Goal: Task Accomplishment & Management: Use online tool/utility

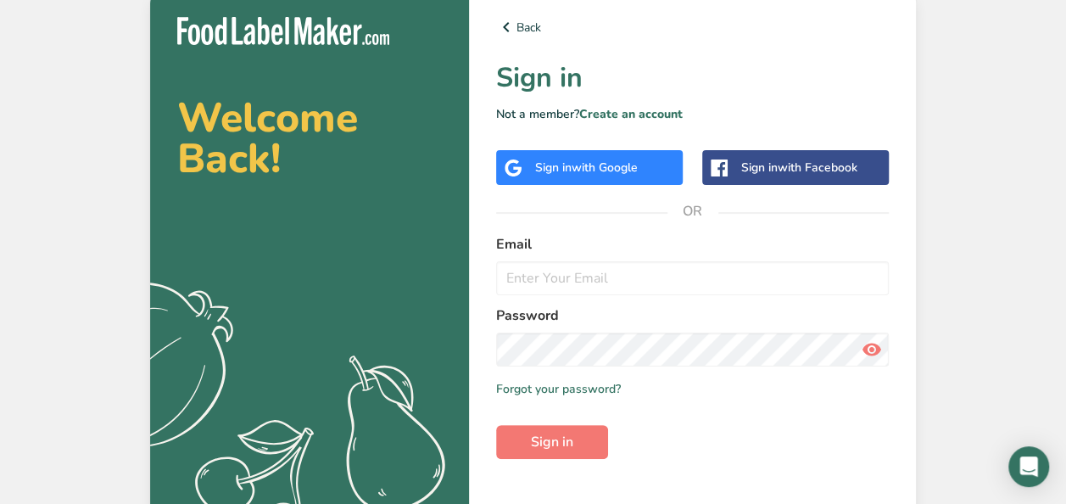
click at [601, 171] on span "with Google" at bounding box center [605, 167] width 66 height 16
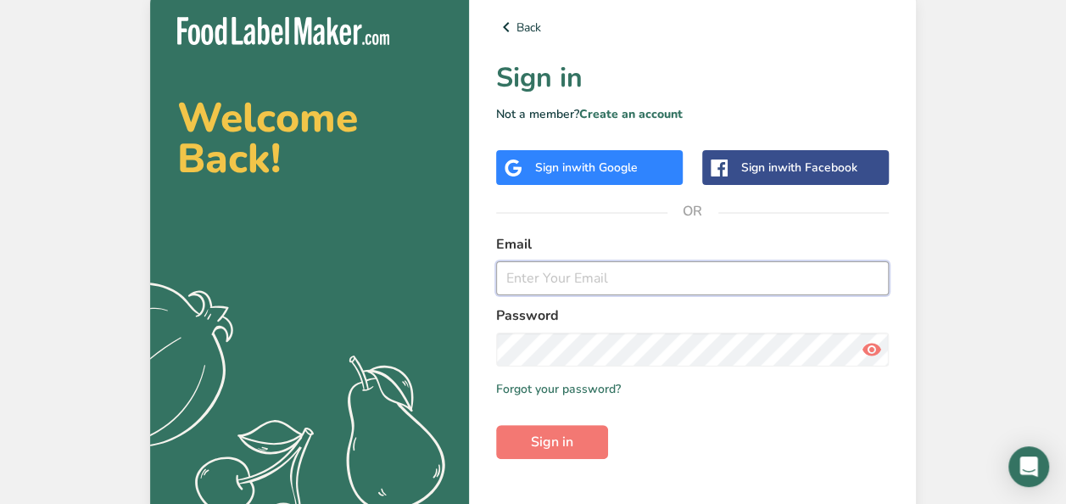
click at [541, 277] on input "email" at bounding box center [692, 278] width 393 height 34
paste input "[EMAIL_ADDRESS][DOMAIN_NAME]"
type input "[EMAIL_ADDRESS][DOMAIN_NAME]"
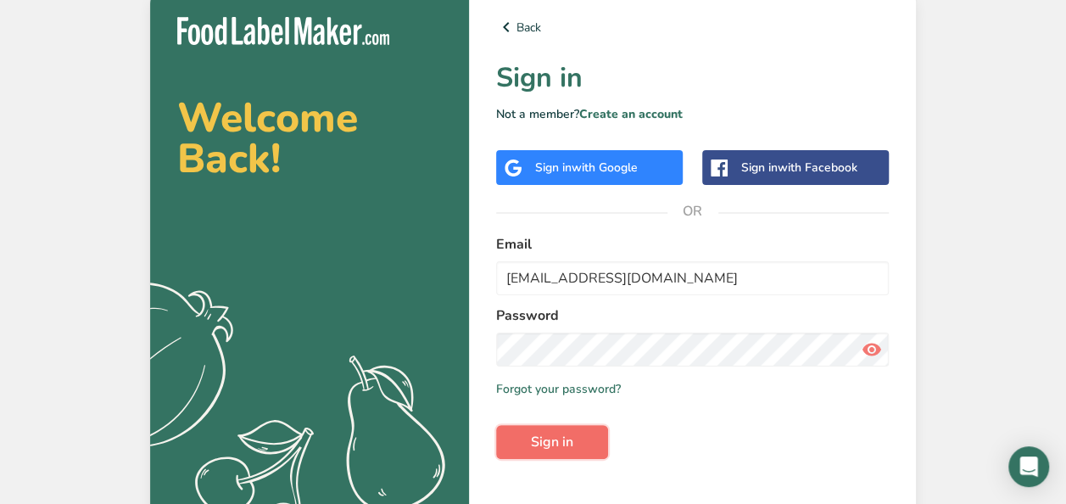
click at [551, 448] on span "Sign in" at bounding box center [552, 442] width 42 height 20
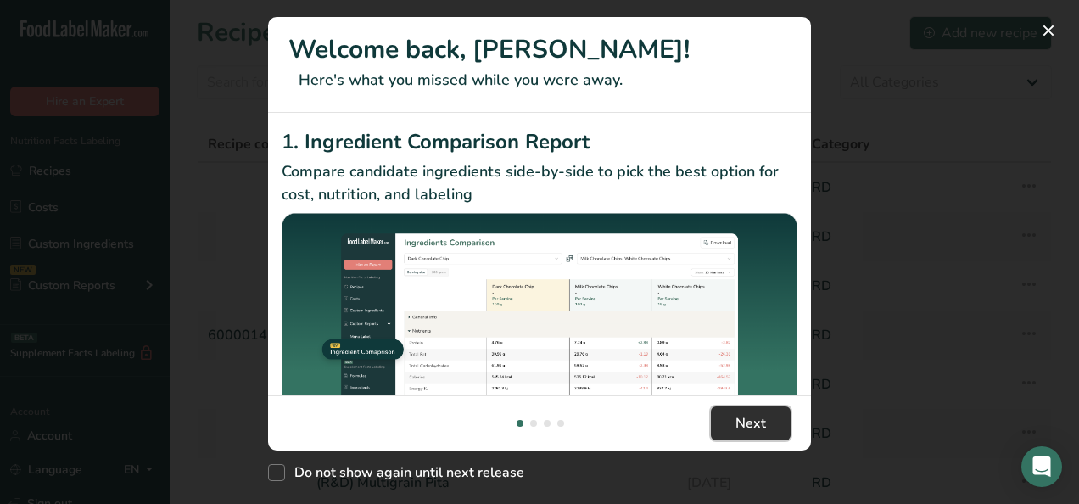
click at [769, 427] on button "Next" at bounding box center [751, 423] width 80 height 34
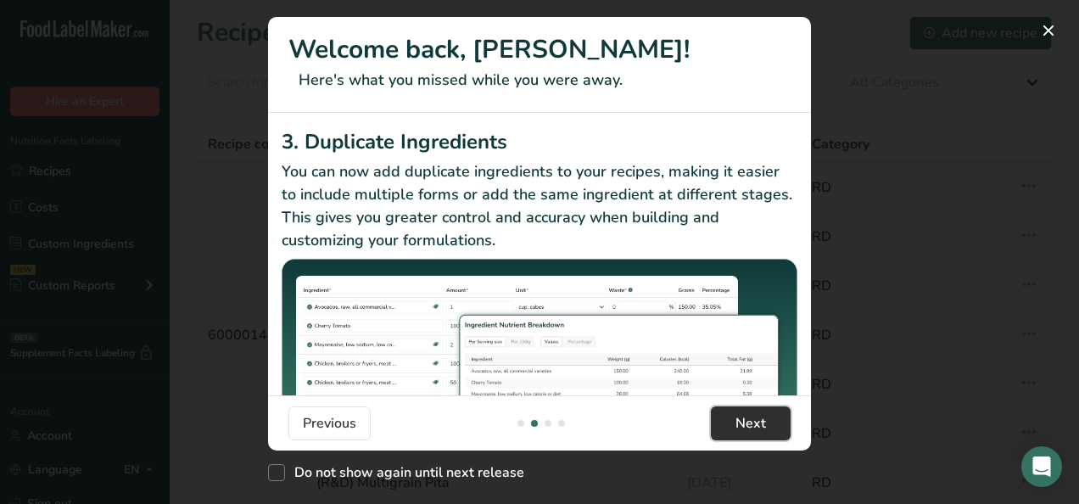
click at [769, 427] on button "Next" at bounding box center [751, 423] width 80 height 34
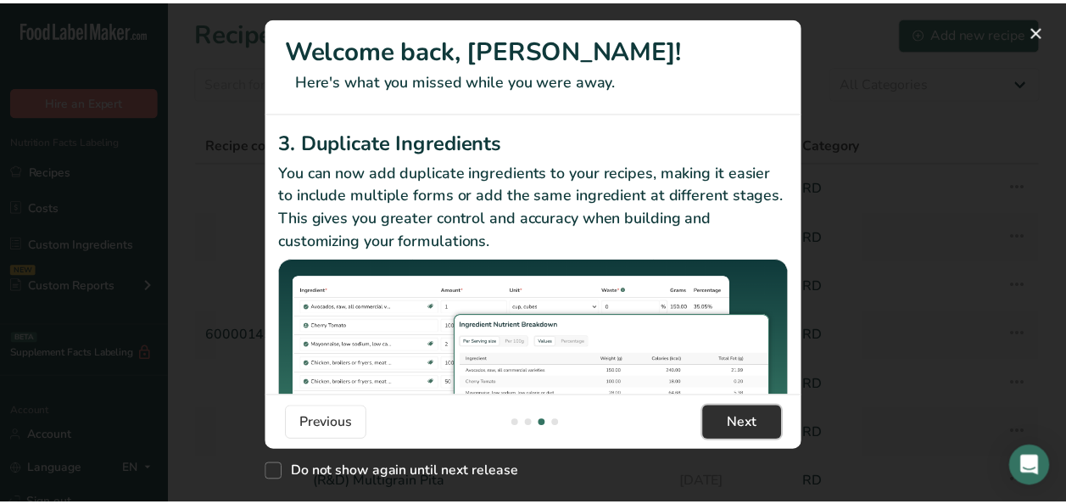
scroll to position [0, 1086]
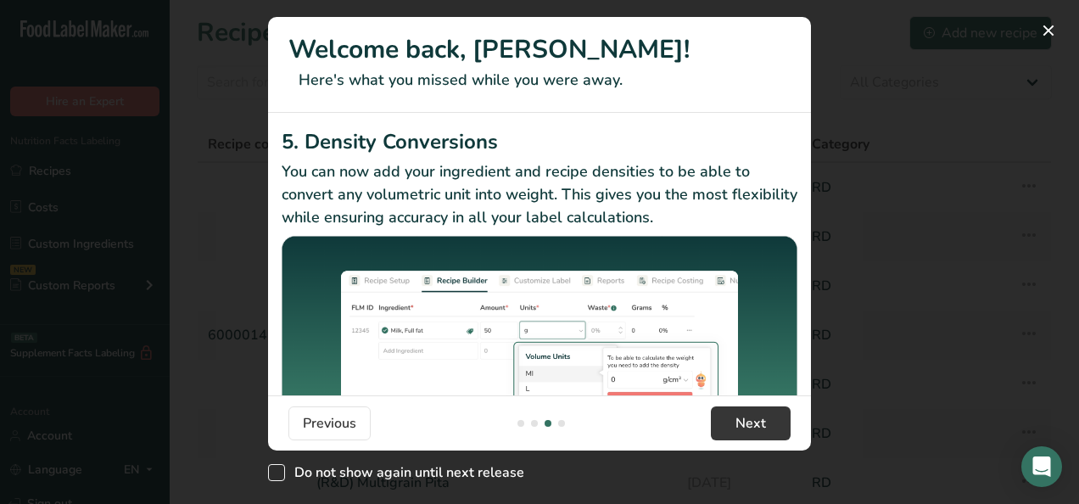
click at [278, 477] on span "New Features" at bounding box center [276, 472] width 17 height 17
click at [278, 477] on input "Do not show again until next release" at bounding box center [273, 472] width 11 height 11
click at [278, 477] on span "New Features" at bounding box center [276, 472] width 17 height 17
click at [278, 477] on input "Do not show again until next release" at bounding box center [273, 472] width 11 height 11
checkbox input "false"
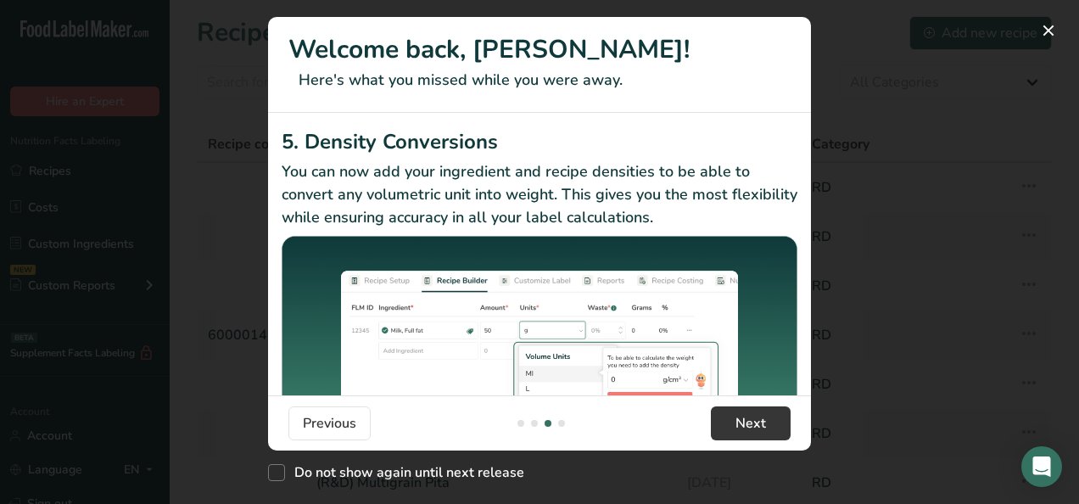
click at [198, 109] on div "New Features" at bounding box center [539, 252] width 1079 height 504
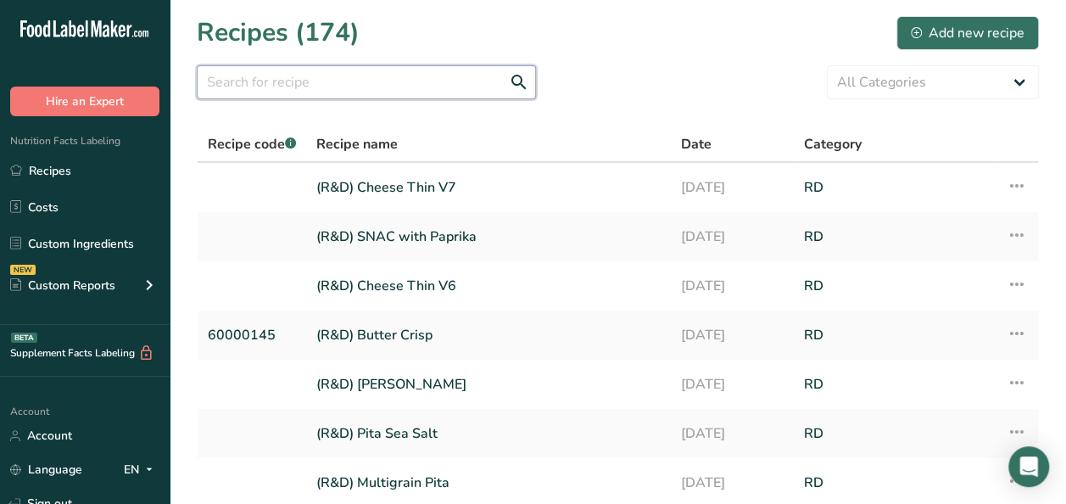
click at [262, 85] on input "text" at bounding box center [366, 82] width 339 height 34
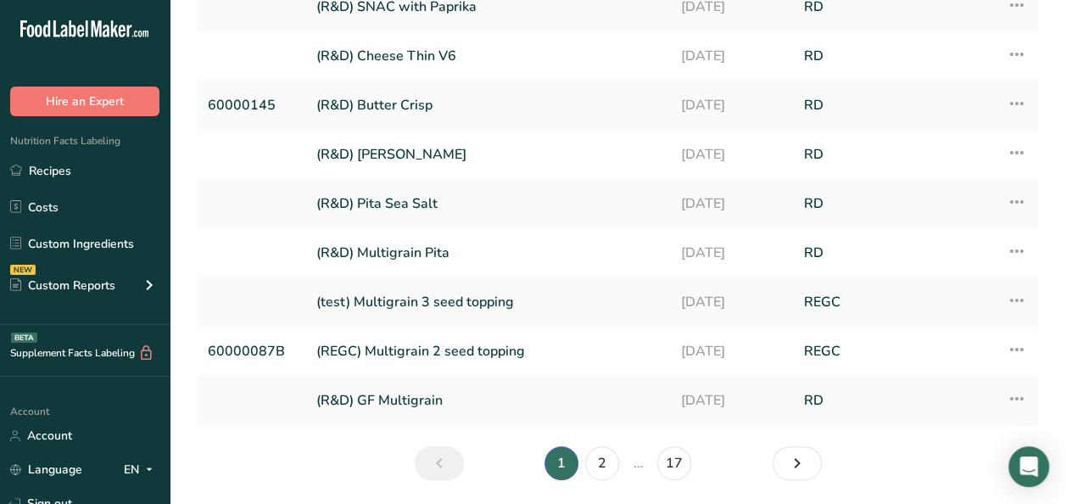
scroll to position [287, 0]
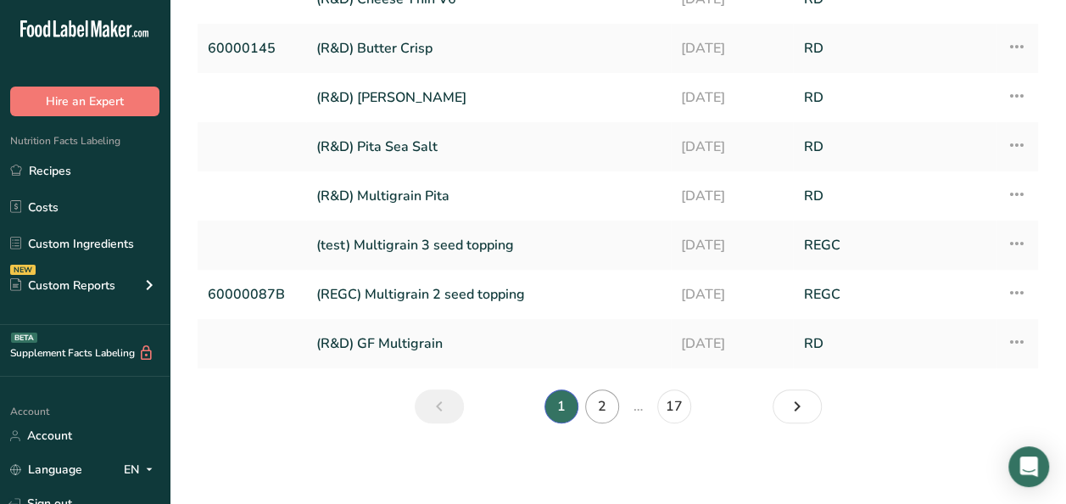
type input "R&D Potato bite"
click at [602, 400] on link "2" at bounding box center [602, 406] width 34 height 34
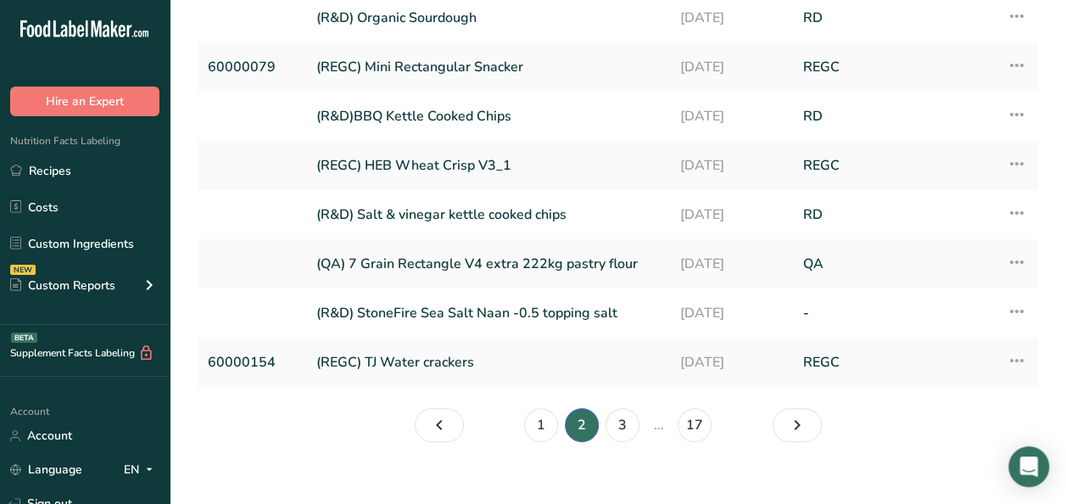
scroll to position [287, 0]
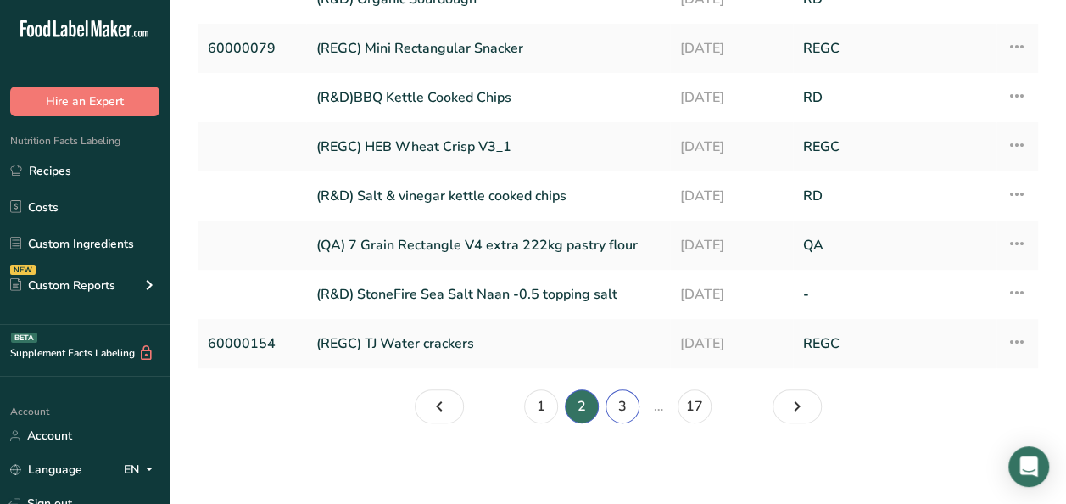
click at [618, 400] on link "3" at bounding box center [623, 406] width 34 height 34
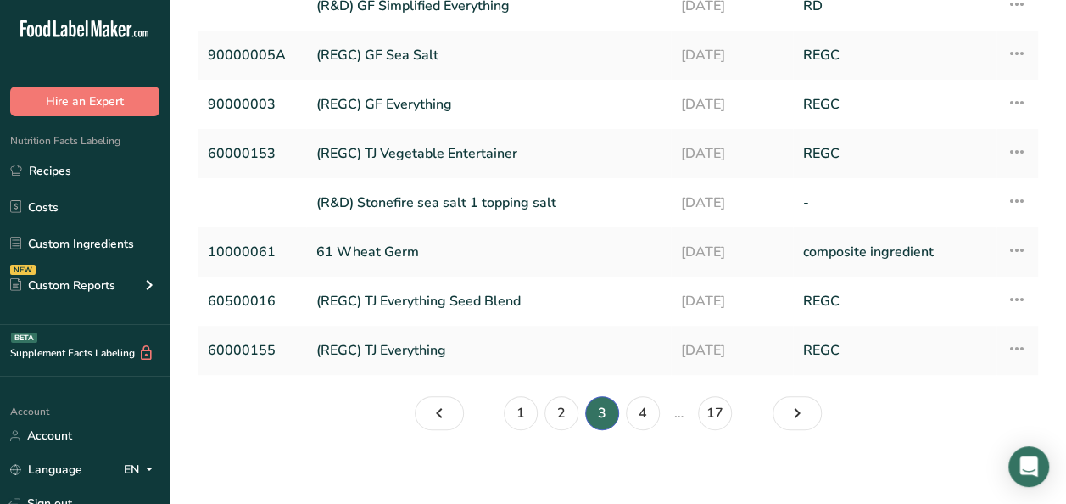
scroll to position [279, 0]
click at [640, 413] on link "4" at bounding box center [643, 414] width 34 height 34
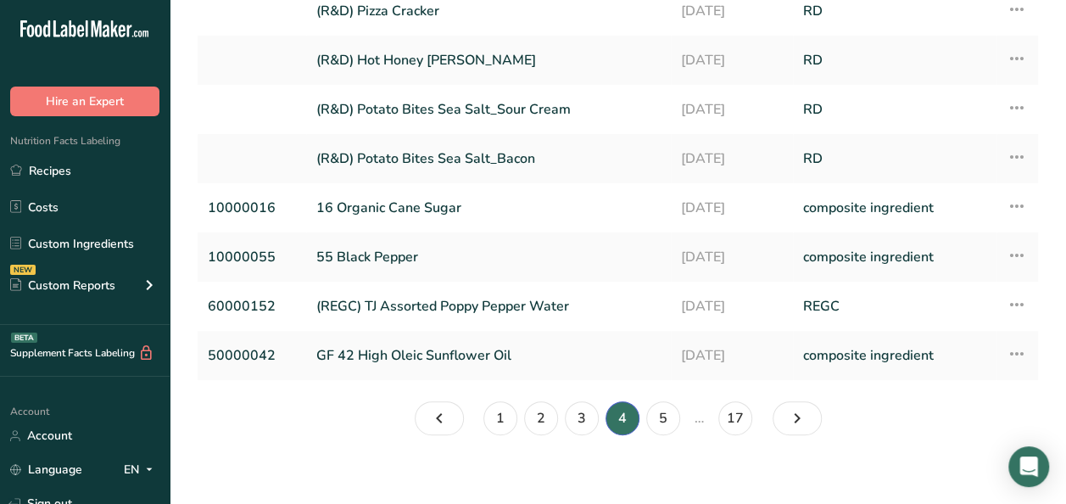
scroll to position [287, 0]
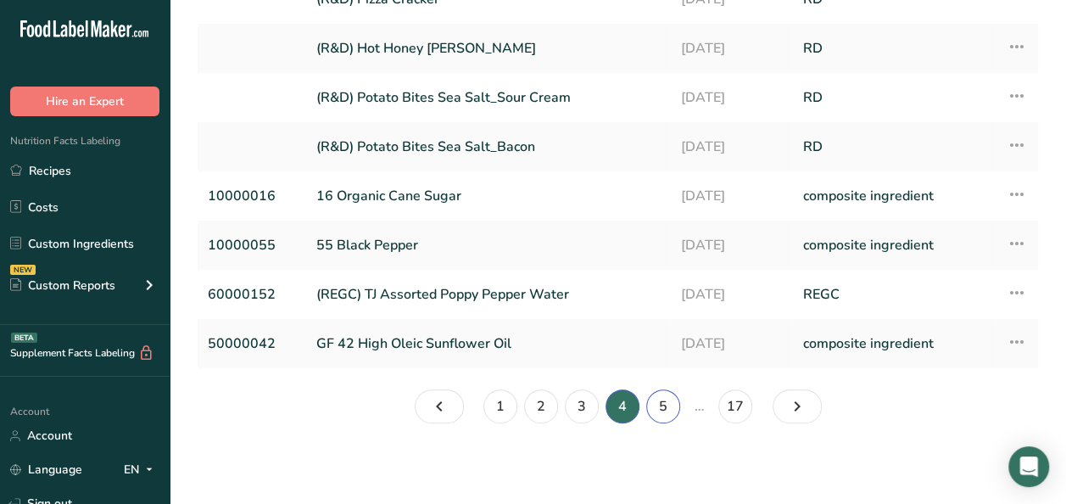
click at [665, 402] on link "5" at bounding box center [663, 406] width 34 height 34
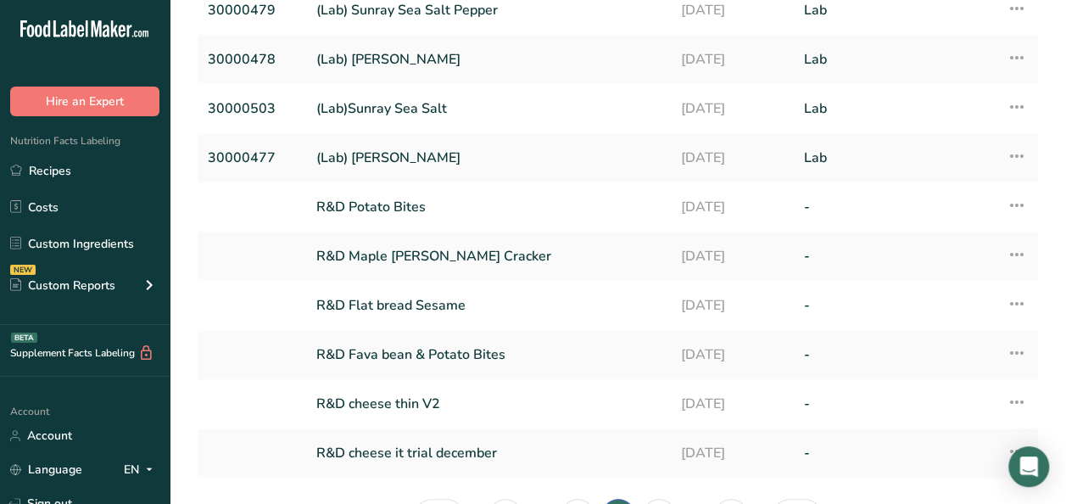
scroll to position [172, 0]
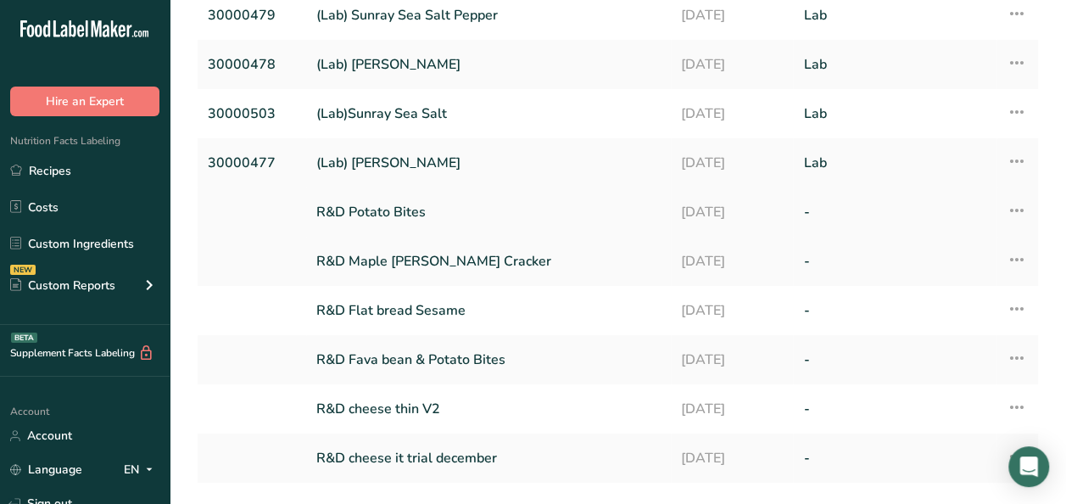
click at [412, 207] on link "R&D Potato Bites" at bounding box center [488, 212] width 344 height 36
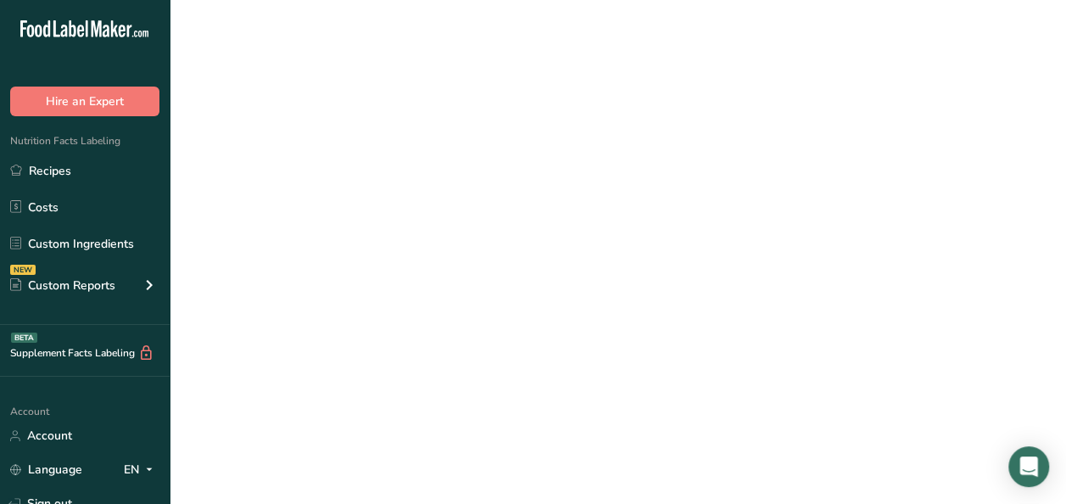
click at [412, 207] on link "R&D Potato Bites" at bounding box center [488, 212] width 344 height 36
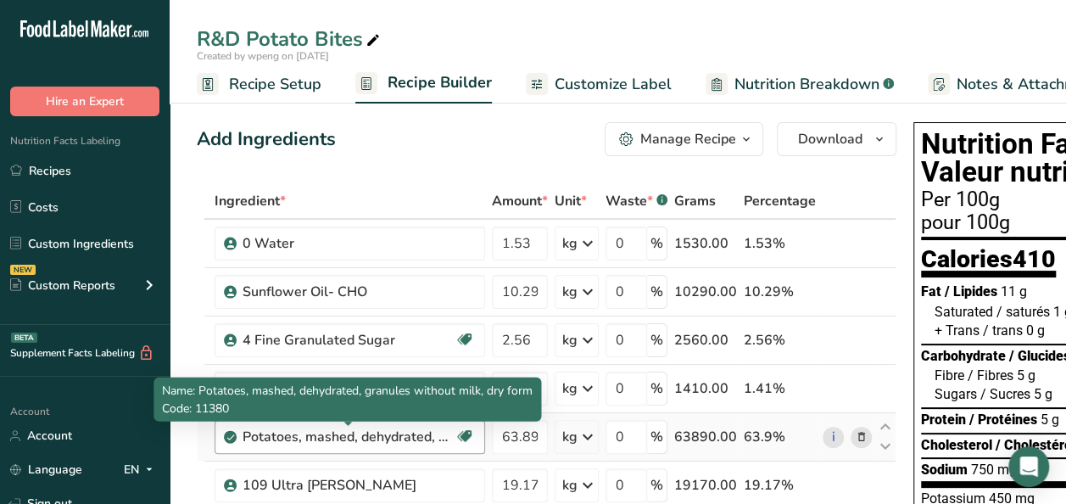
click at [334, 438] on div "Potatoes, mashed, dehydrated, granules without milk, dry form" at bounding box center [349, 437] width 212 height 20
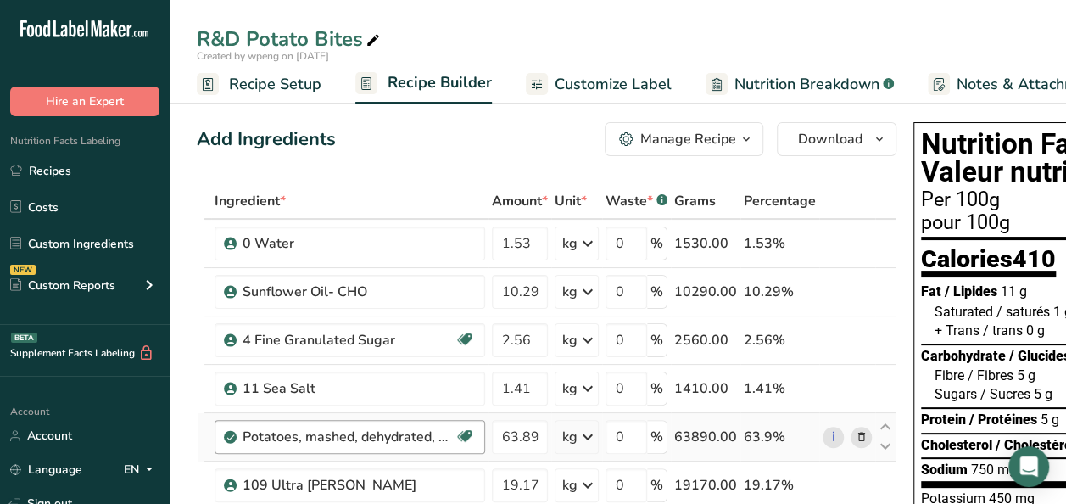
click at [443, 439] on div "Potatoes, mashed, dehydrated, granules without milk, dry form" at bounding box center [349, 437] width 212 height 20
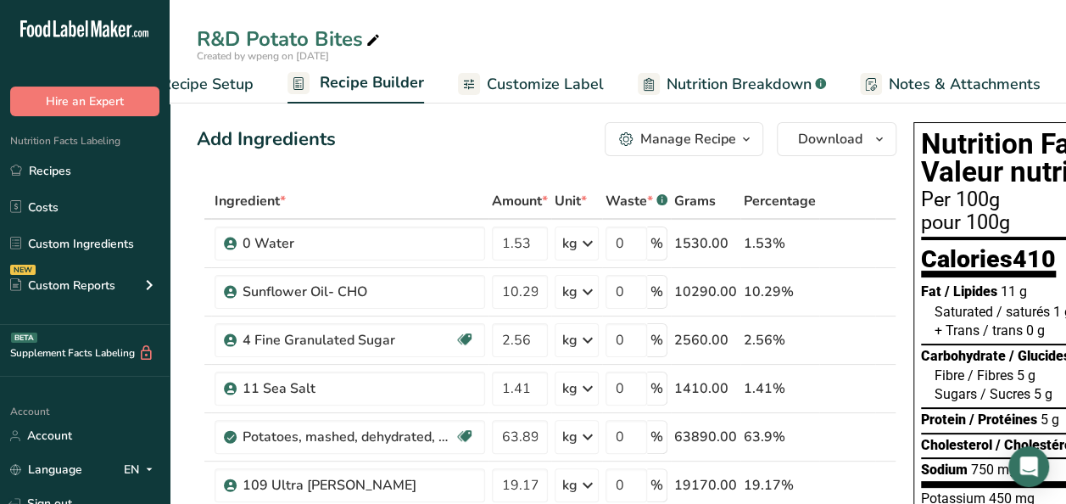
scroll to position [0, 102]
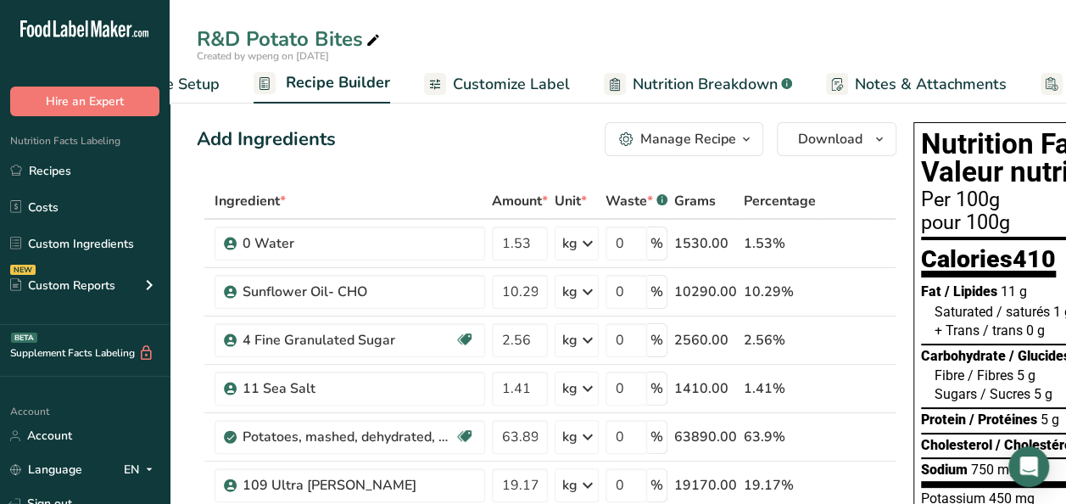
click at [991, 360] on span "Carbohydrate" at bounding box center [963, 356] width 85 height 16
click at [1030, 461] on icon "Open Intercom Messenger" at bounding box center [1029, 467] width 20 height 22
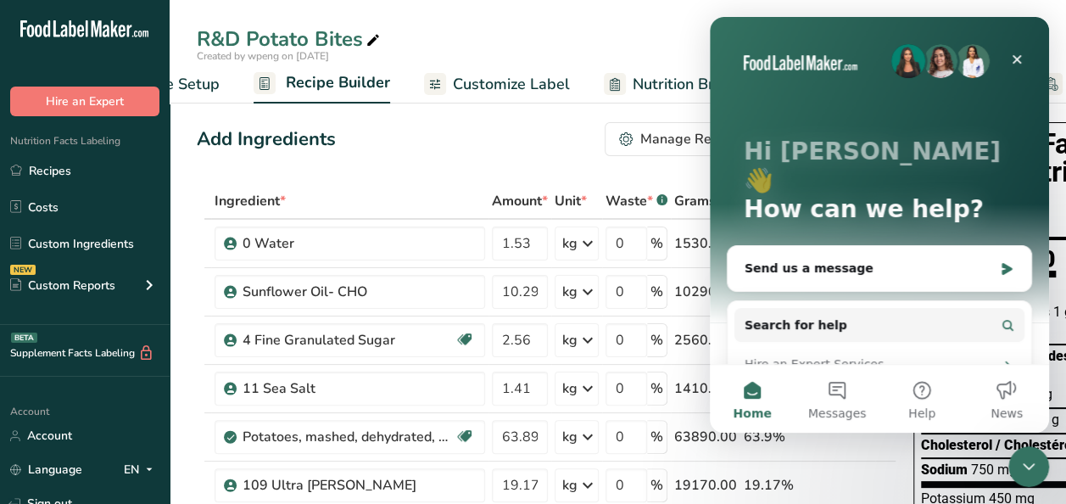
scroll to position [0, 0]
click at [582, 127] on div "Add Ingredients Manage Recipe Delete Recipe Duplicate Recipe Scale Recipe Save …" at bounding box center [547, 139] width 700 height 34
click at [1021, 59] on icon "Close" at bounding box center [1017, 60] width 14 height 14
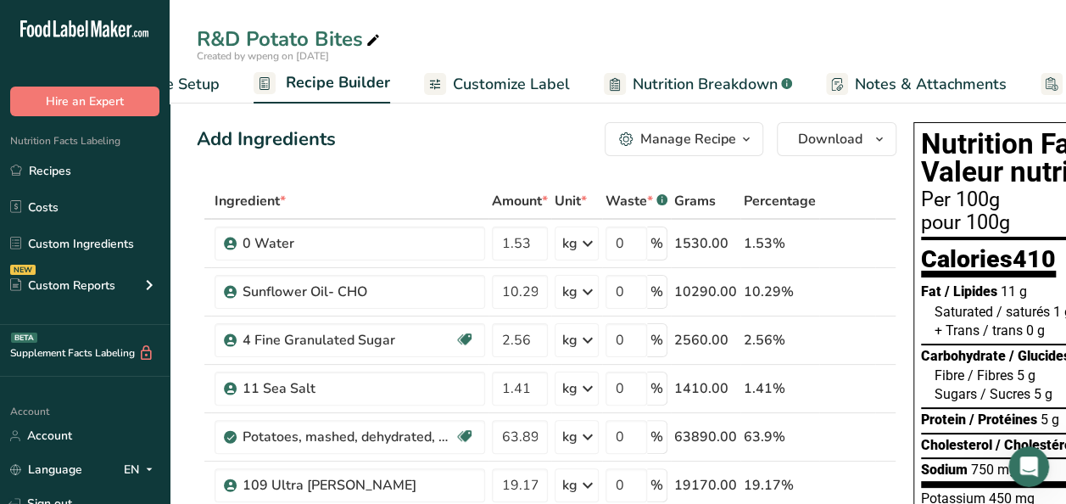
click at [723, 87] on span "Nutrition Breakdown" at bounding box center [705, 84] width 145 height 23
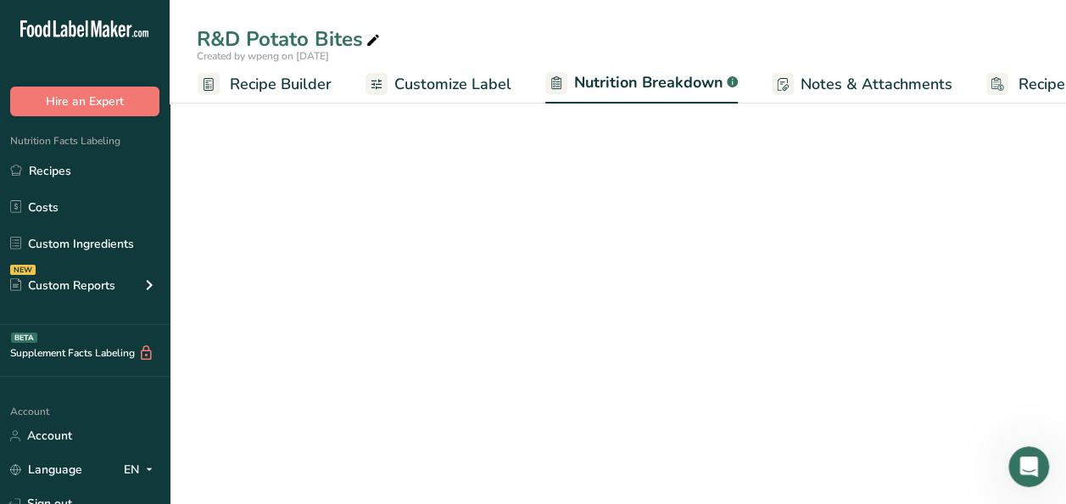
select select "Calories"
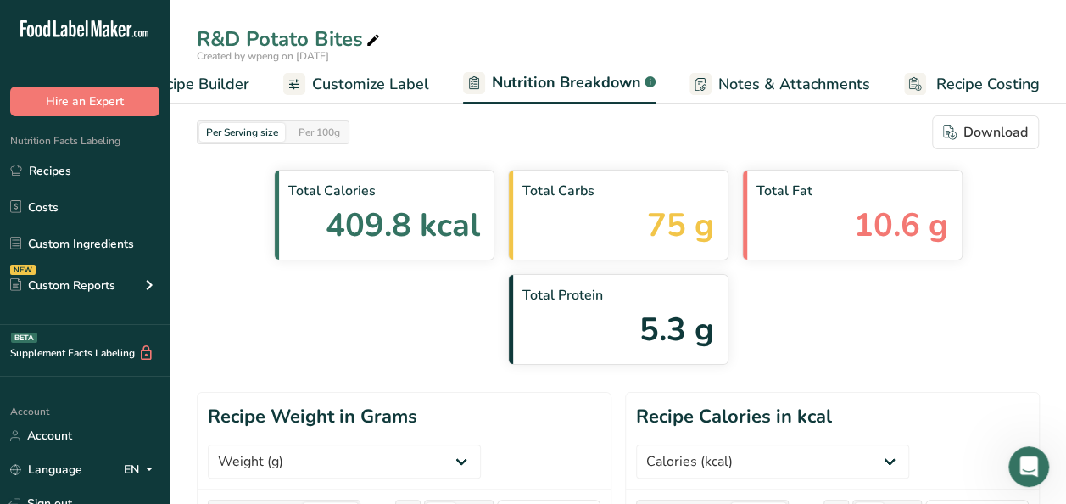
click at [375, 79] on span "Customize Label" at bounding box center [370, 84] width 117 height 23
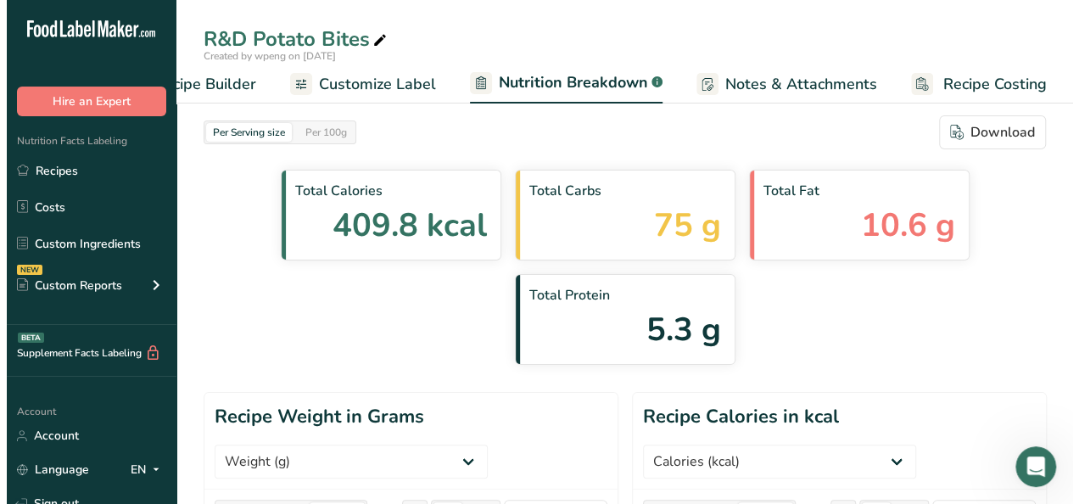
scroll to position [0, 239]
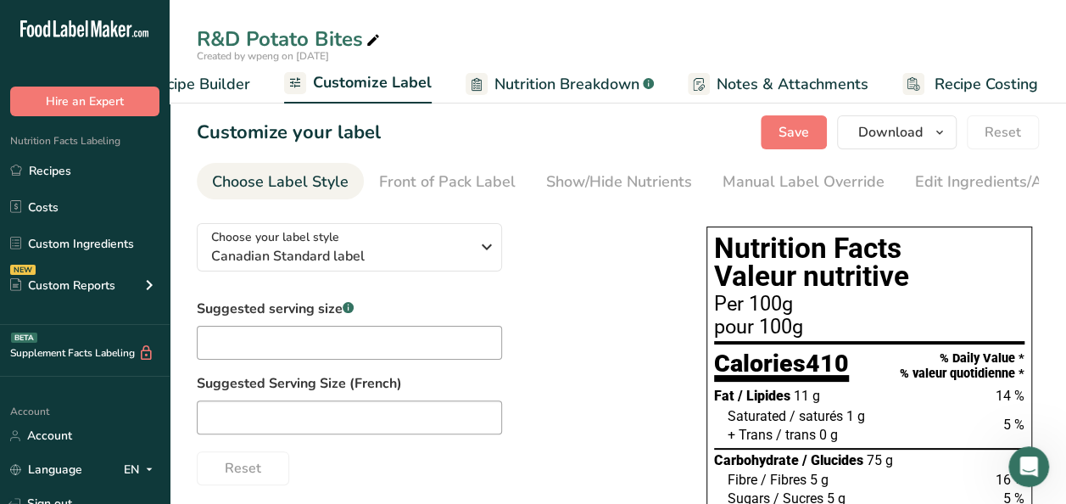
click at [221, 80] on span "Recipe Builder" at bounding box center [199, 84] width 102 height 23
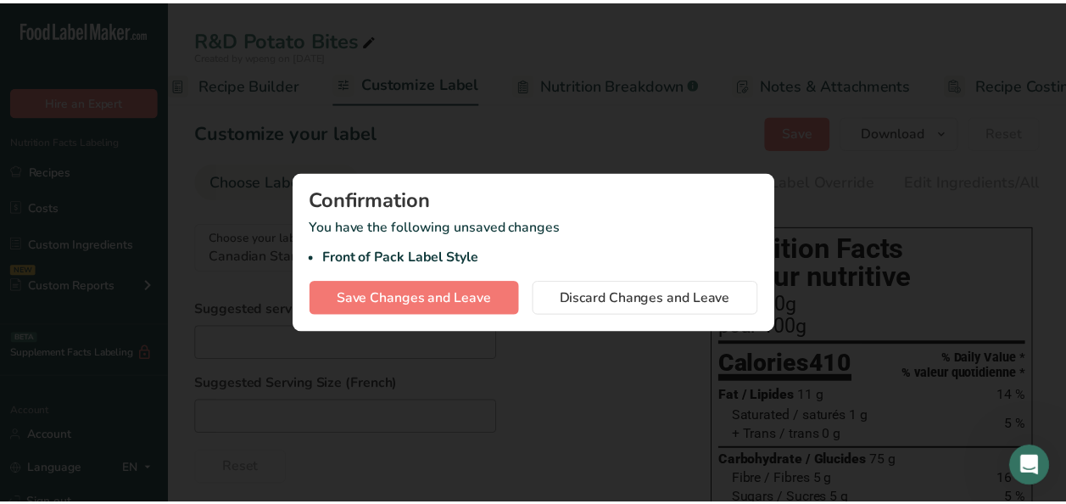
scroll to position [0, 164]
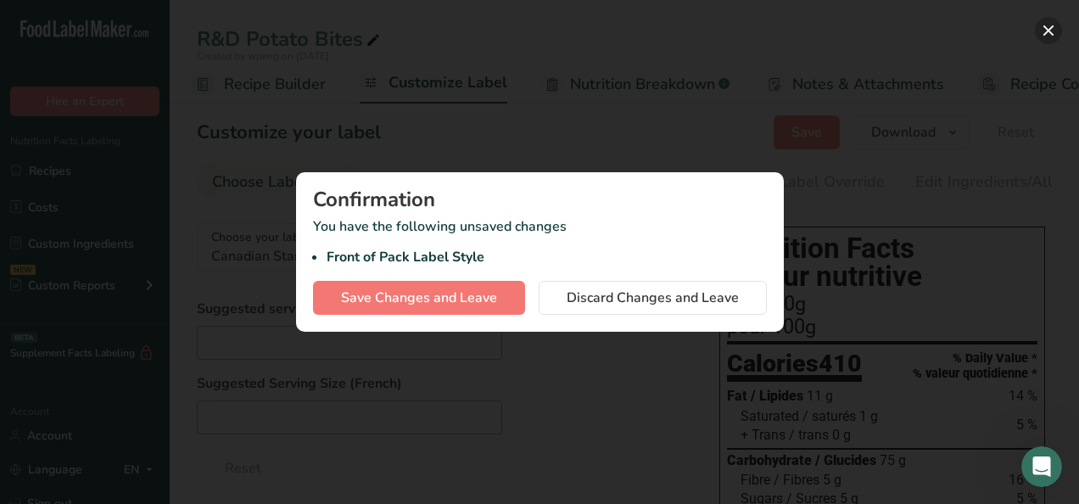
click at [1050, 25] on button "button" at bounding box center [1048, 30] width 27 height 27
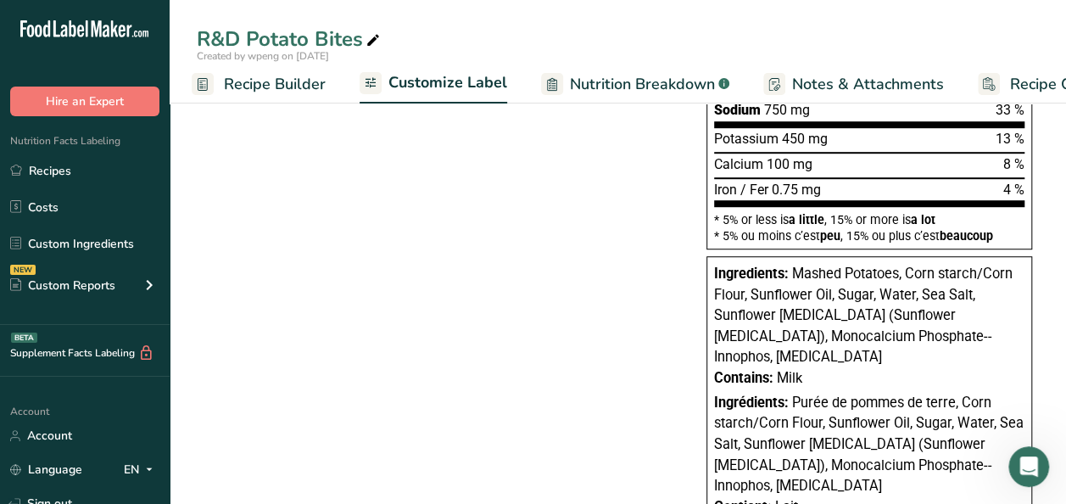
scroll to position [468, 0]
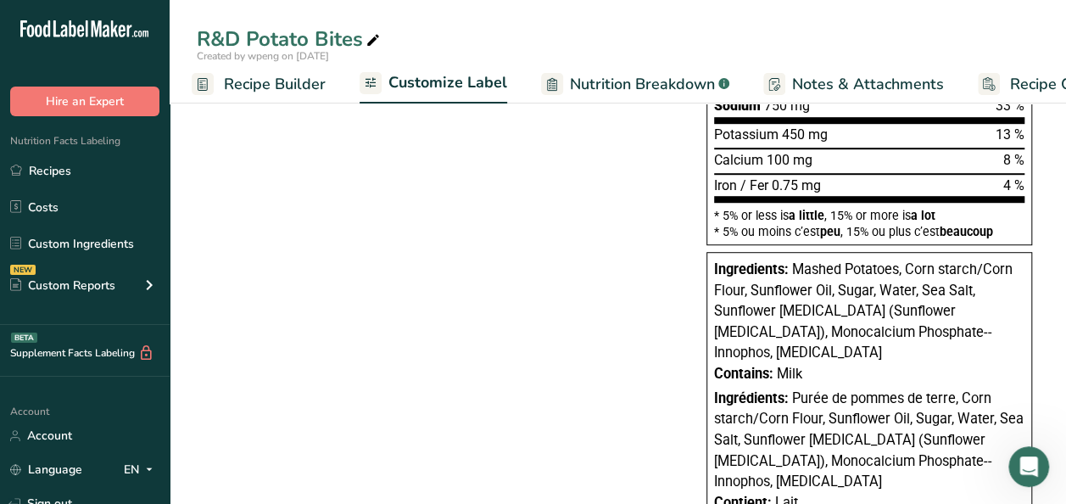
click at [842, 273] on span "Mashed Potatoes, Corn starch/Corn Flour, Sunflower Oil, Sugar, Water, Sea Salt,…" at bounding box center [863, 310] width 299 height 99
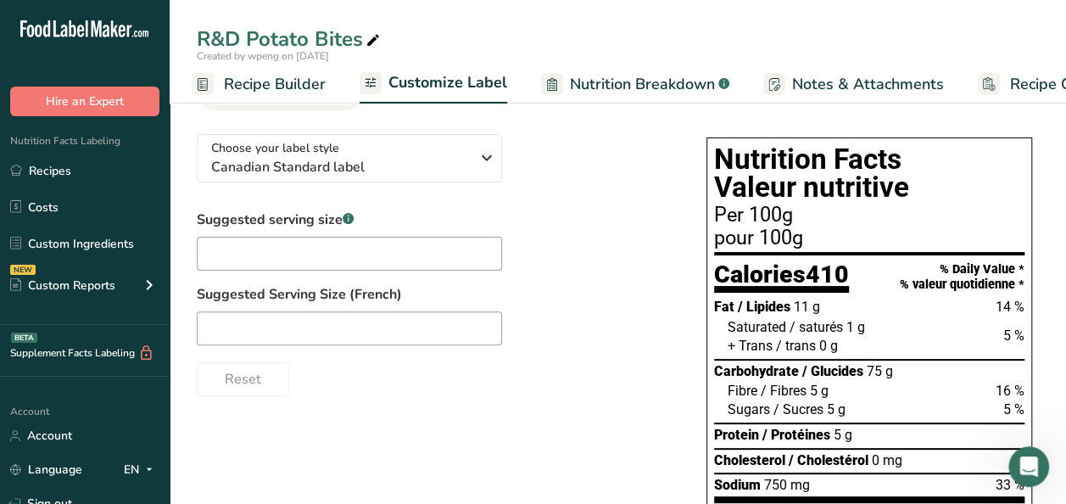
scroll to position [92, 0]
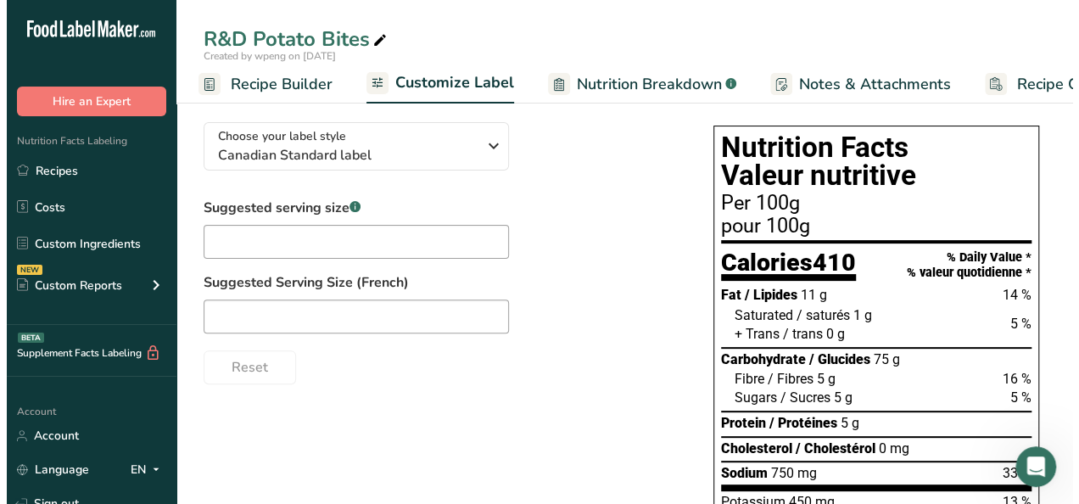
scroll to position [99, 0]
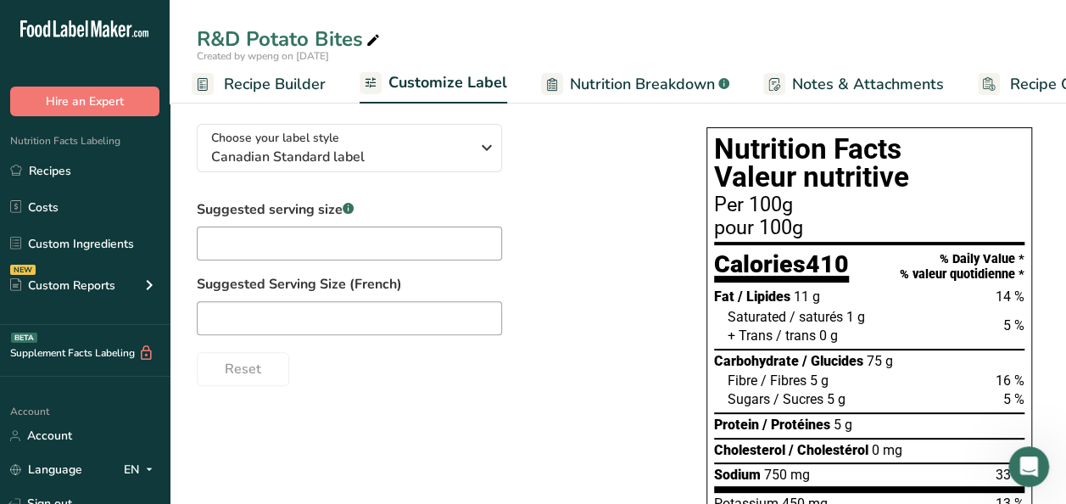
click at [662, 433] on div "Choose your label style Canadian Standard label USA (FDA) Standard FDA label Ta…" at bounding box center [618, 508] width 842 height 797
click at [908, 88] on span "Notes & Attachments" at bounding box center [868, 84] width 152 height 23
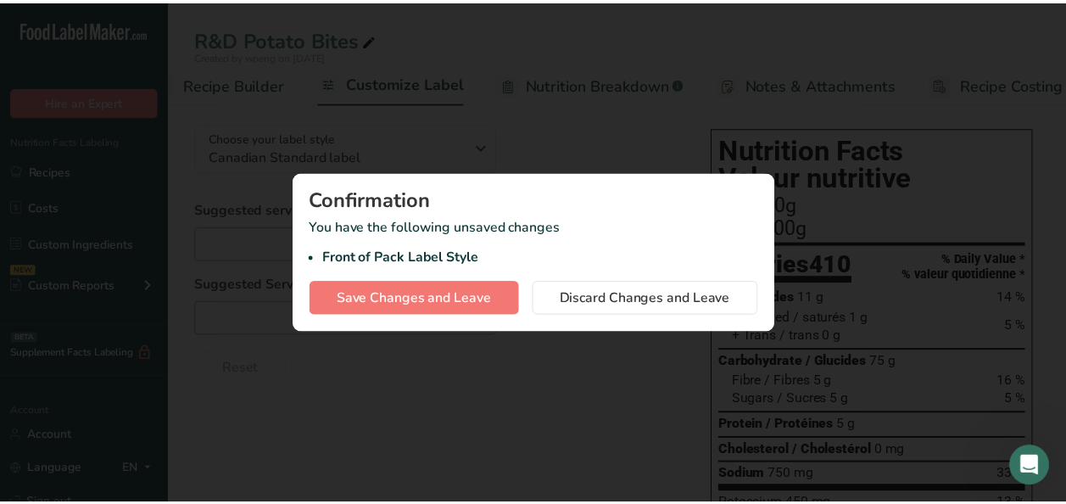
scroll to position [0, 226]
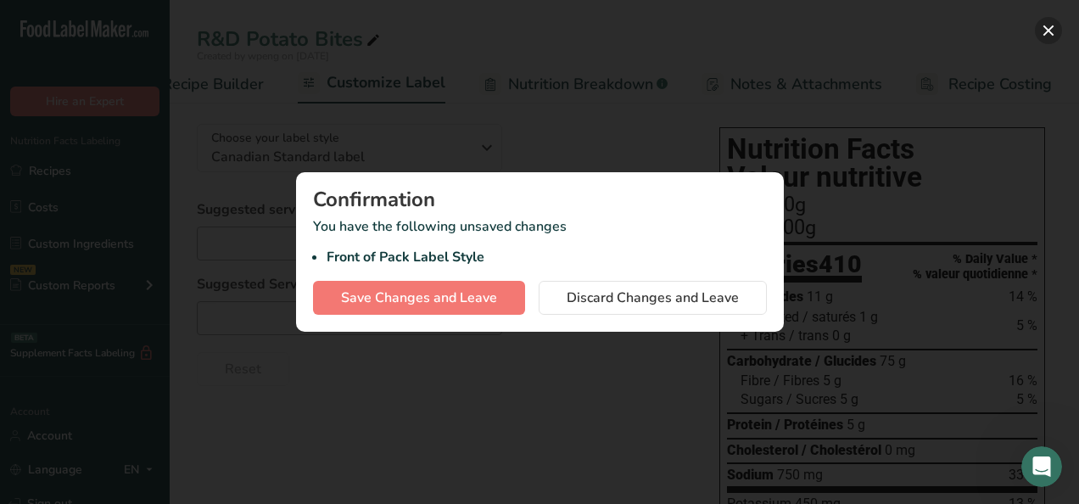
click at [1043, 27] on button "button" at bounding box center [1048, 30] width 27 height 27
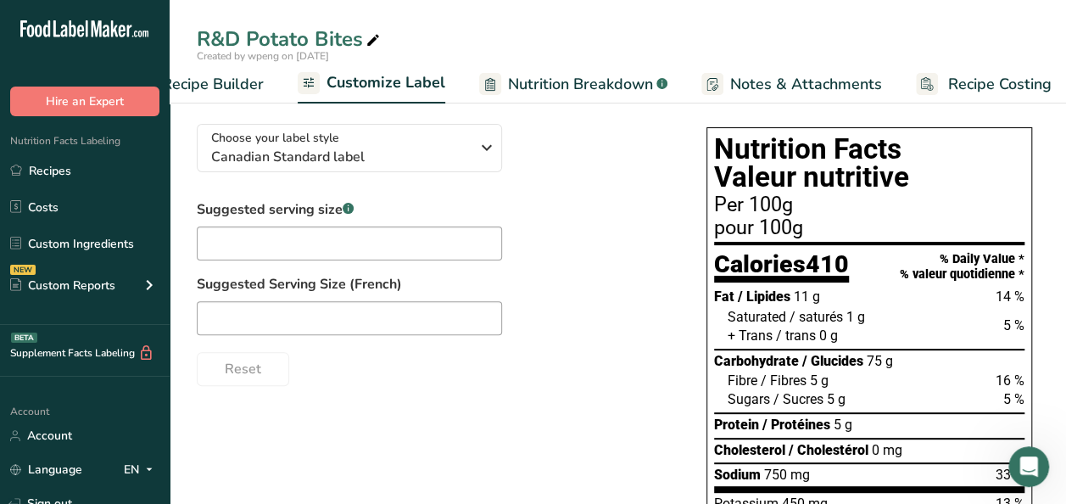
click at [1014, 83] on span "Recipe Costing" at bounding box center [999, 84] width 103 height 23
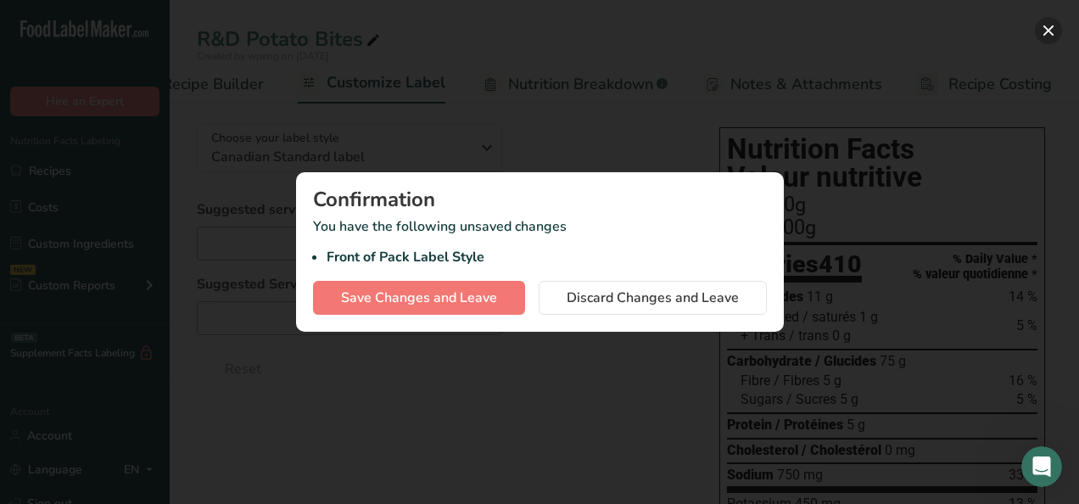
click at [1045, 30] on button "button" at bounding box center [1048, 30] width 27 height 27
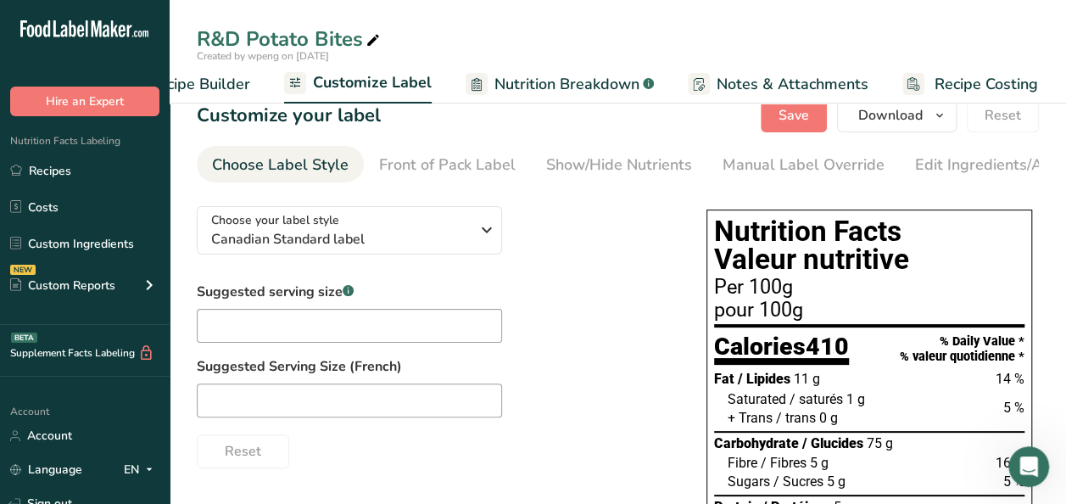
scroll to position [0, 0]
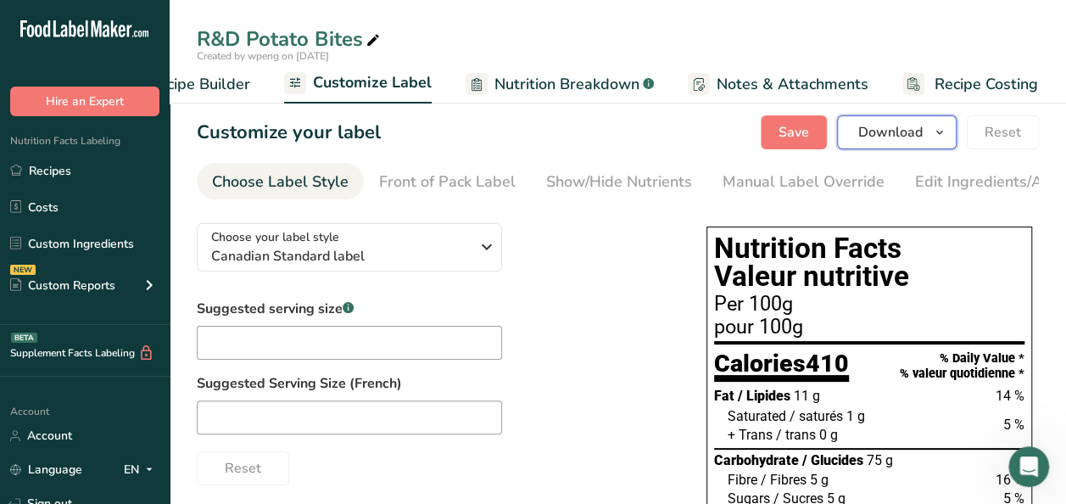
click at [939, 129] on icon "button" at bounding box center [940, 132] width 14 height 21
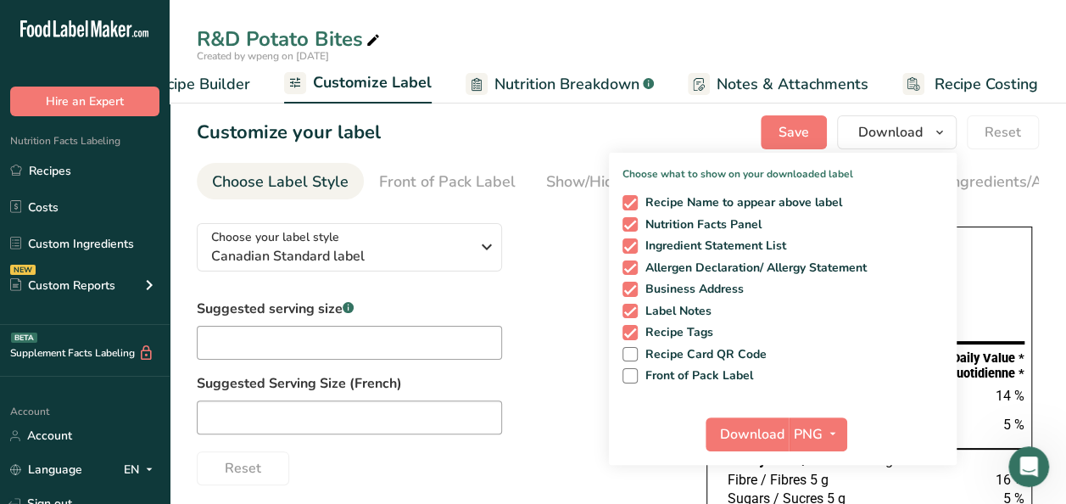
click at [553, 279] on div "Choose your label style Canadian Standard label USA (FDA) Standard FDA label Ta…" at bounding box center [435, 348] width 476 height 276
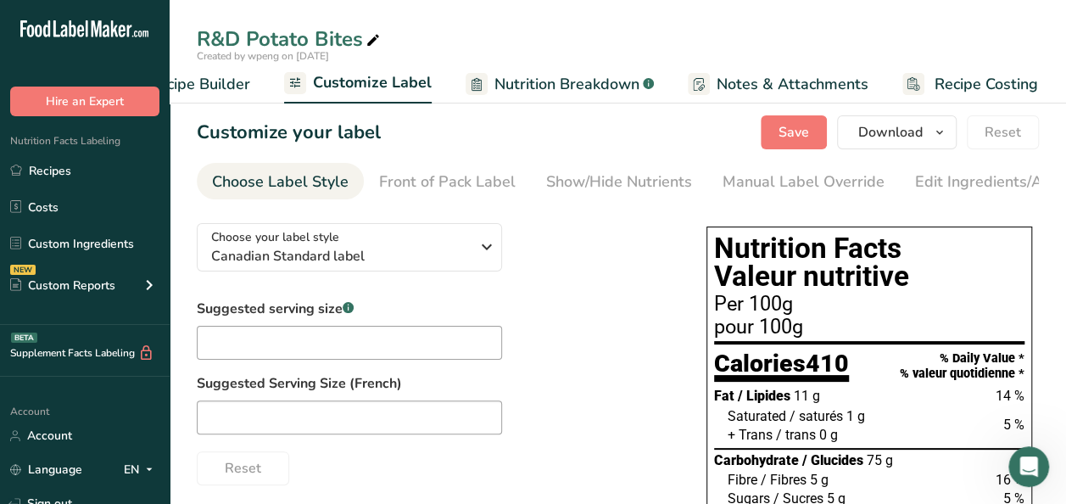
click at [115, 137] on span "Nutrition Facts Labeling" at bounding box center [60, 141] width 120 height 14
click at [122, 138] on div "Nutrition Facts Labeling Recipes Costs Custom Ingredients NEW Custom Reports Me…" at bounding box center [85, 220] width 170 height 209
